Goal: Complete application form: Complete application form

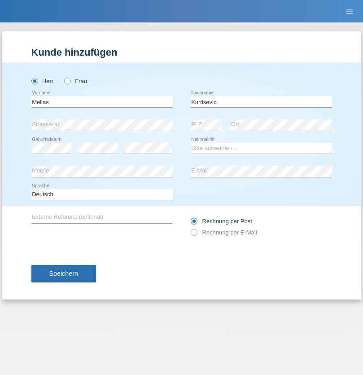
type input "Kurtisevic"
select select "RS"
select select "C"
select select "24"
select select "05"
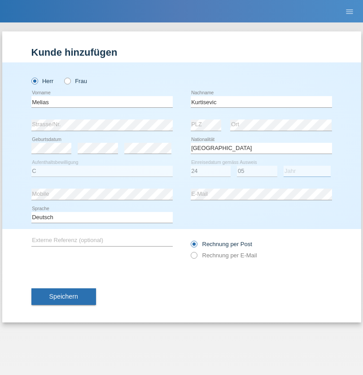
select select "1990"
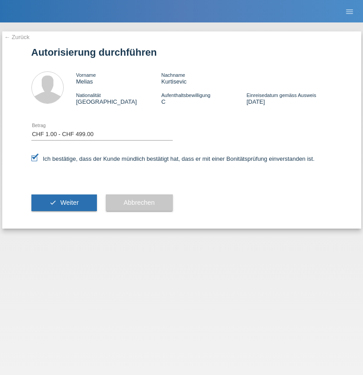
select select "1"
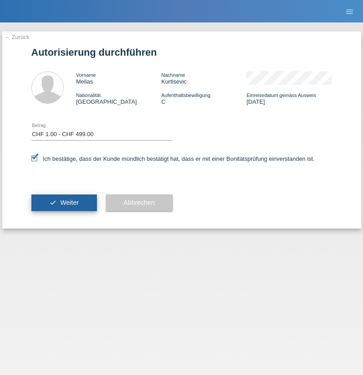
click at [64, 202] on span "Weiter" at bounding box center [69, 202] width 18 height 7
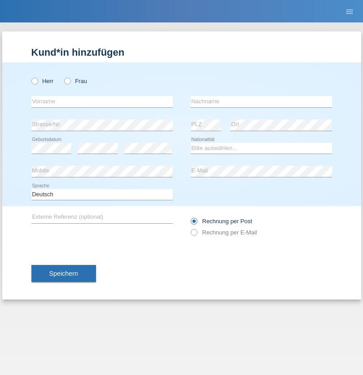
radio input "true"
click at [102, 101] on input "text" at bounding box center [101, 101] width 141 height 11
type input "Paulo Daniel"
click at [261, 101] on input "text" at bounding box center [261, 101] width 141 height 11
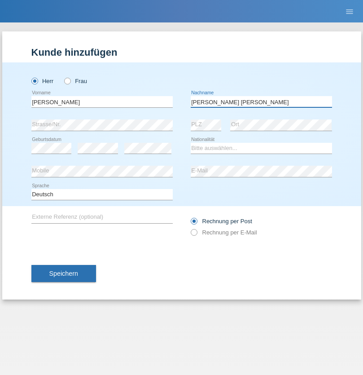
type input "Gomes Mendes"
select select "PT"
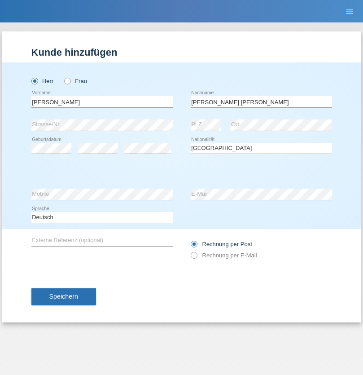
select select "C"
select select "15"
select select "04"
select select "2021"
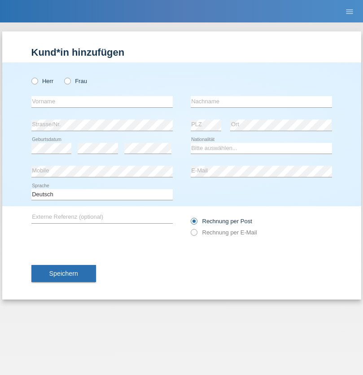
radio input "true"
click at [102, 101] on input "text" at bounding box center [101, 101] width 141 height 11
type input "Giovanni"
click at [261, 101] on input "text" at bounding box center [261, 101] width 141 height 11
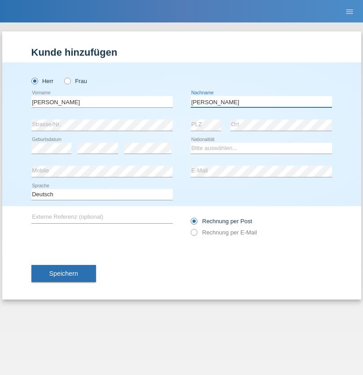
type input "[PERSON_NAME]"
select select "CH"
